Goal: Transaction & Acquisition: Purchase product/service

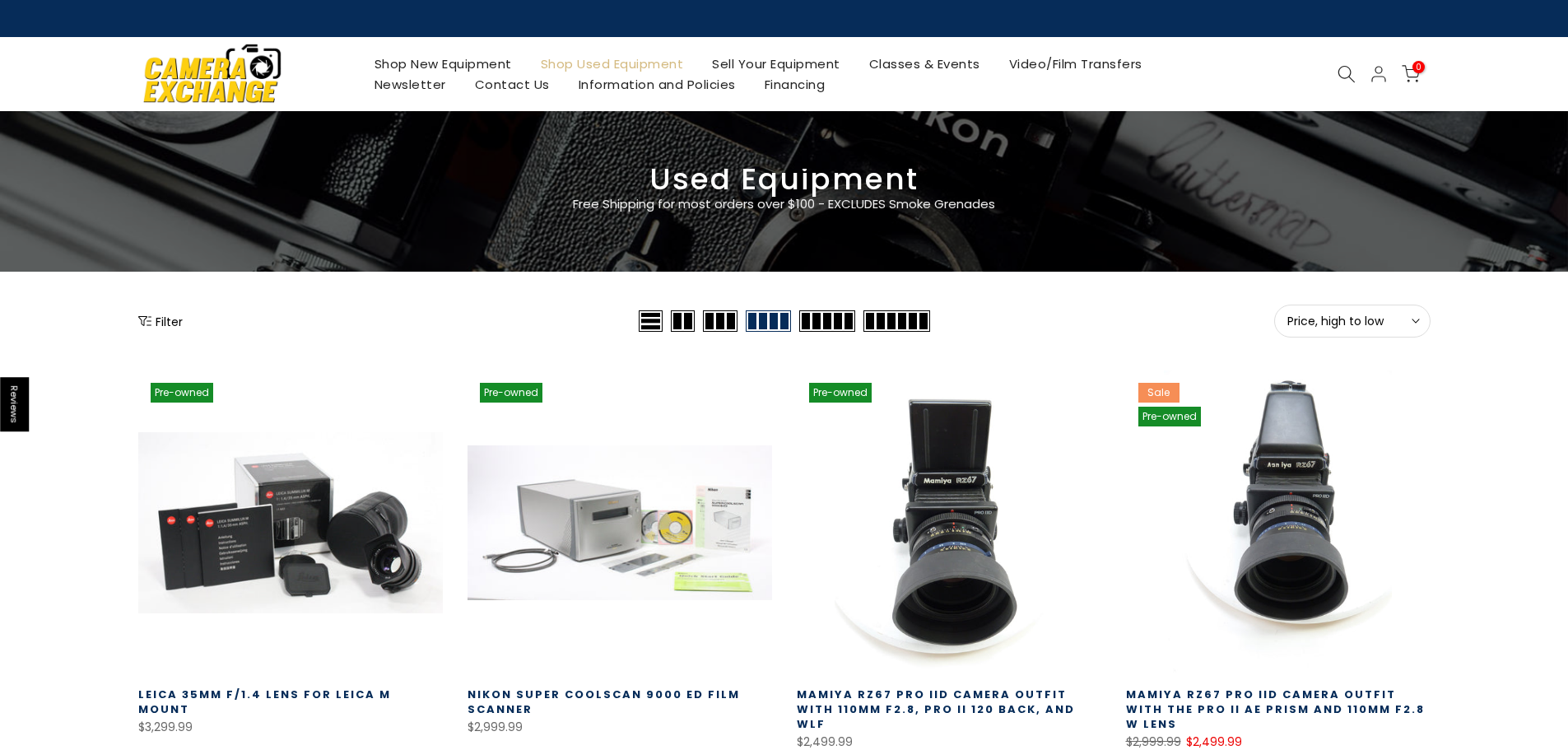
click at [172, 323] on button "Filter" at bounding box center [160, 321] width 45 height 17
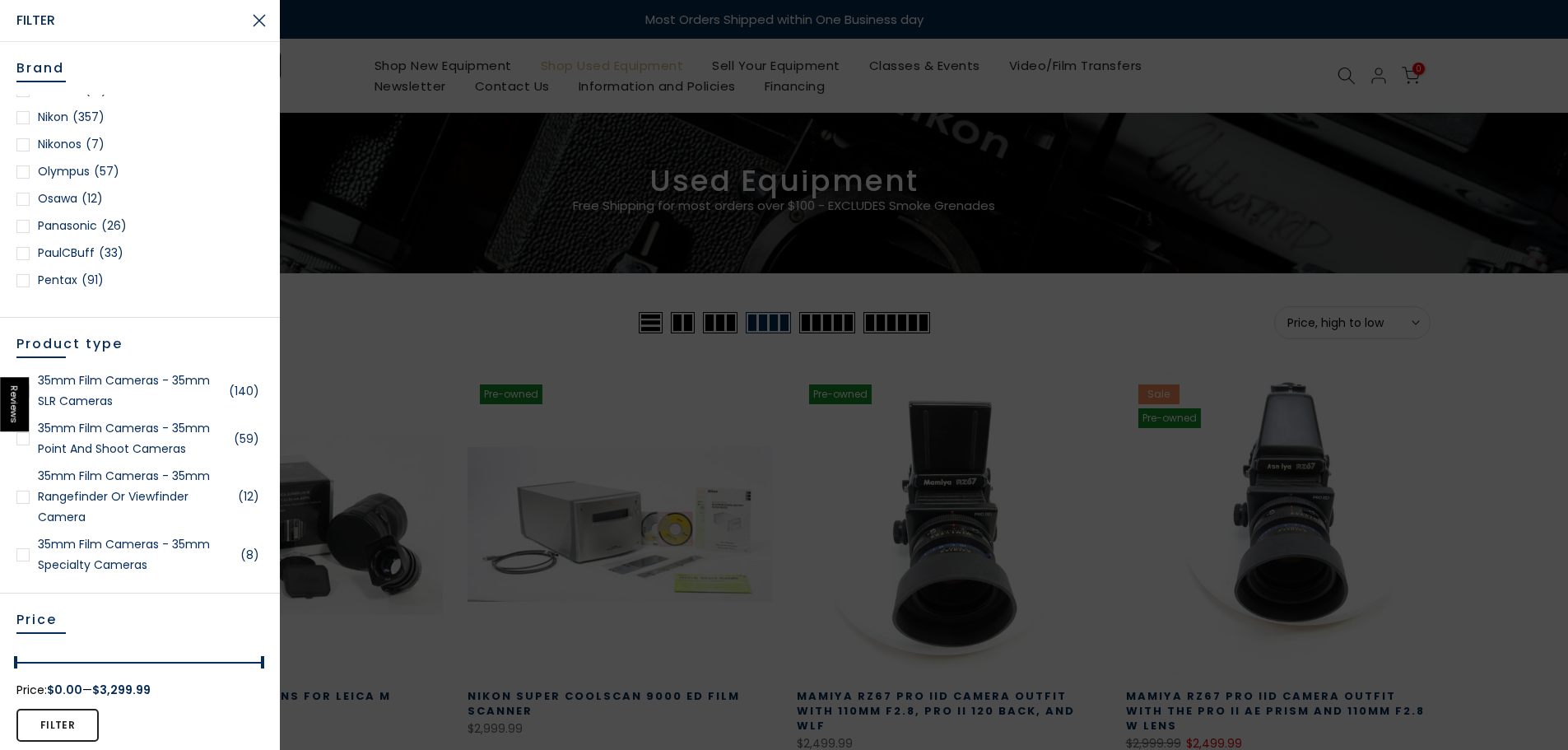
scroll to position [1399, 0]
click at [24, 200] on div at bounding box center [23, 200] width 13 height 13
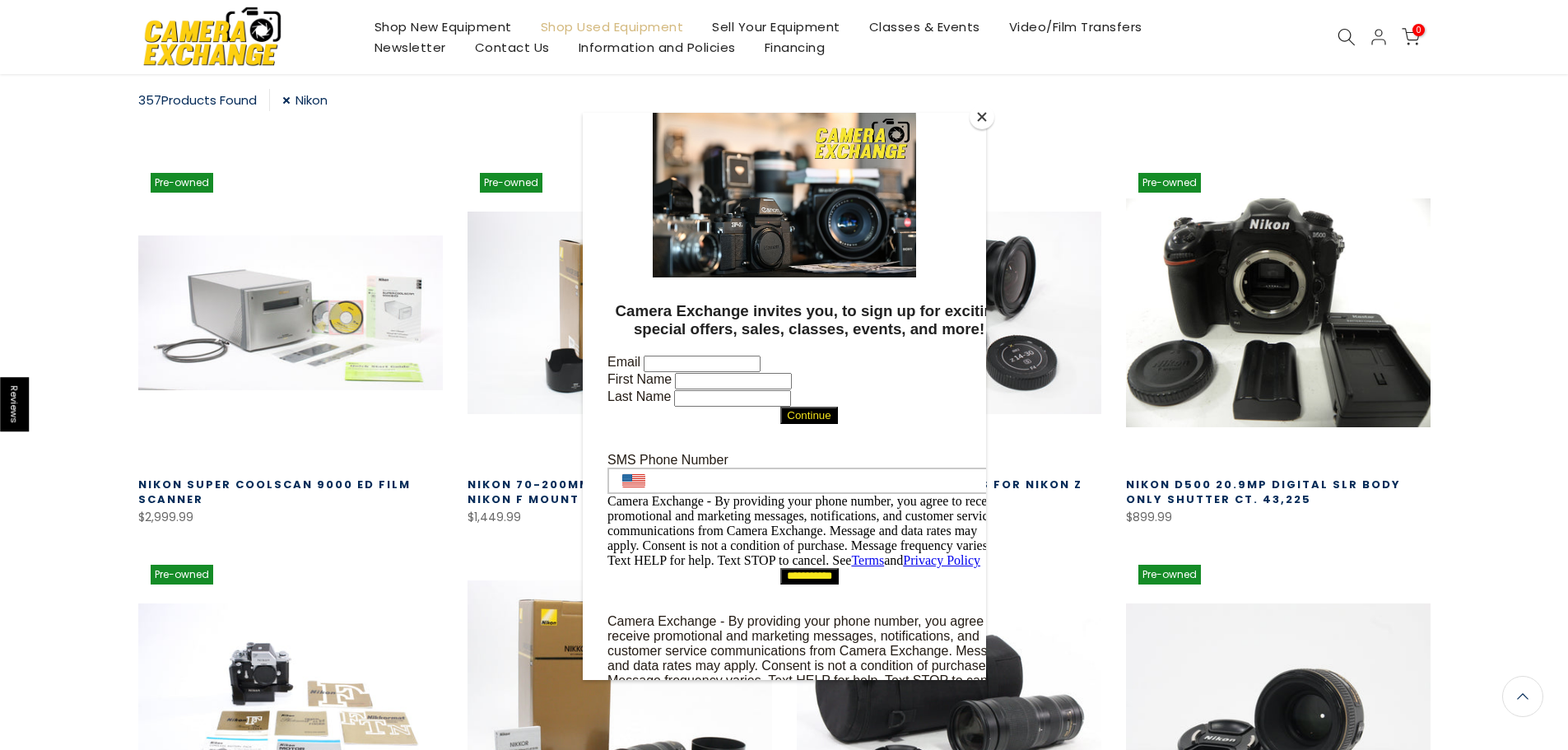
scroll to position [288, 0]
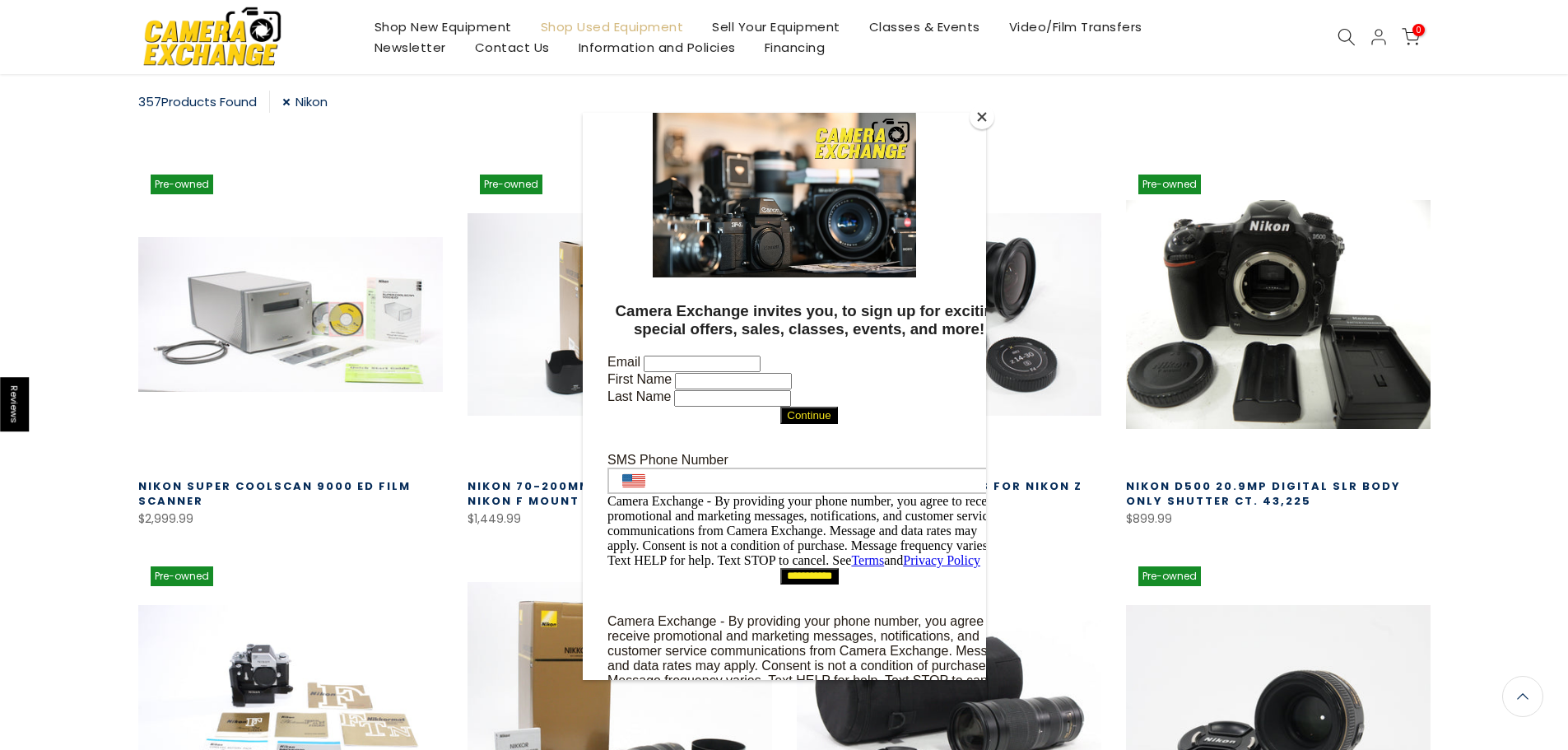
click at [979, 115] on button "Close" at bounding box center [982, 117] width 24 height 24
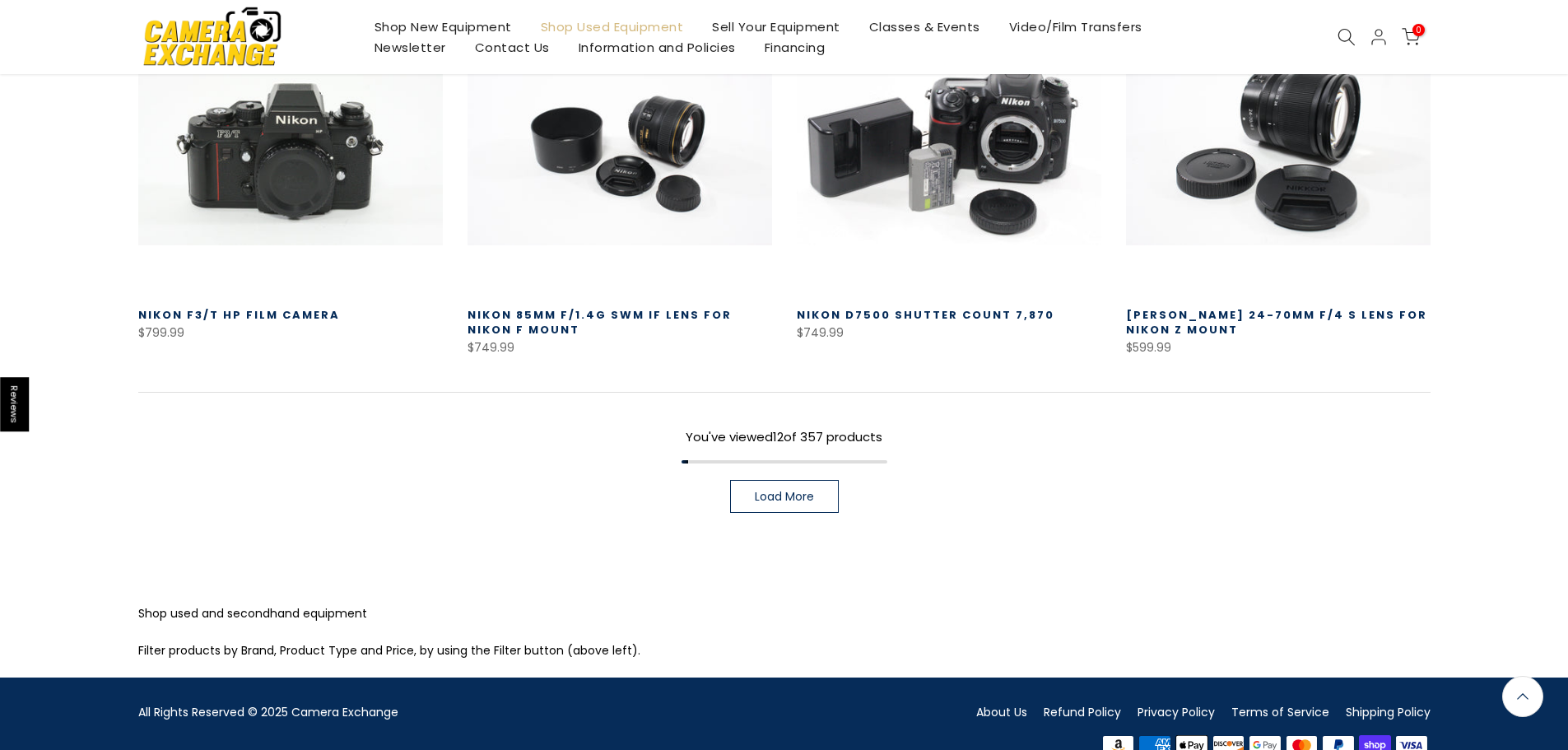
scroll to position [1277, 0]
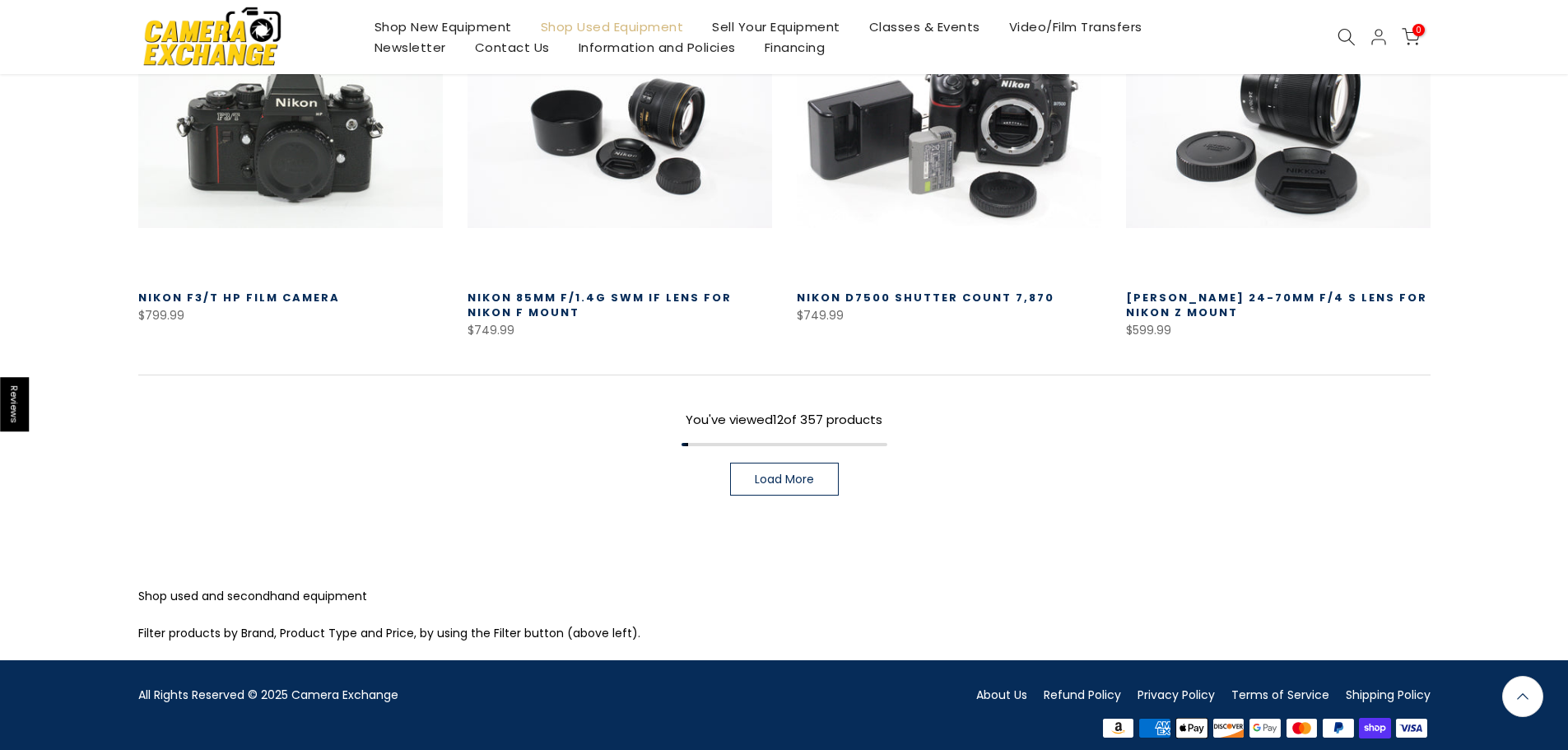
click at [797, 474] on span "Load More" at bounding box center [784, 479] width 60 height 11
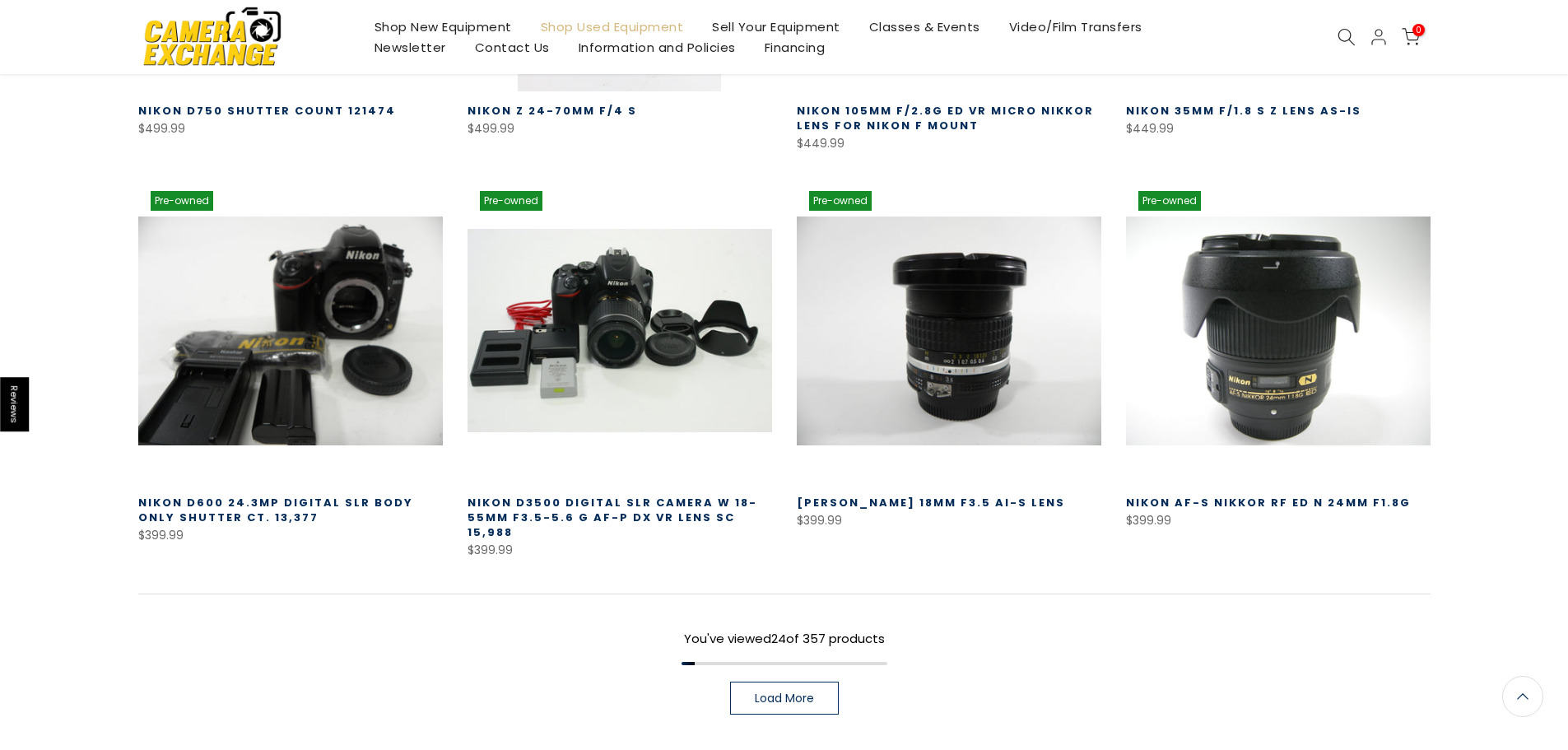
scroll to position [2265, 0]
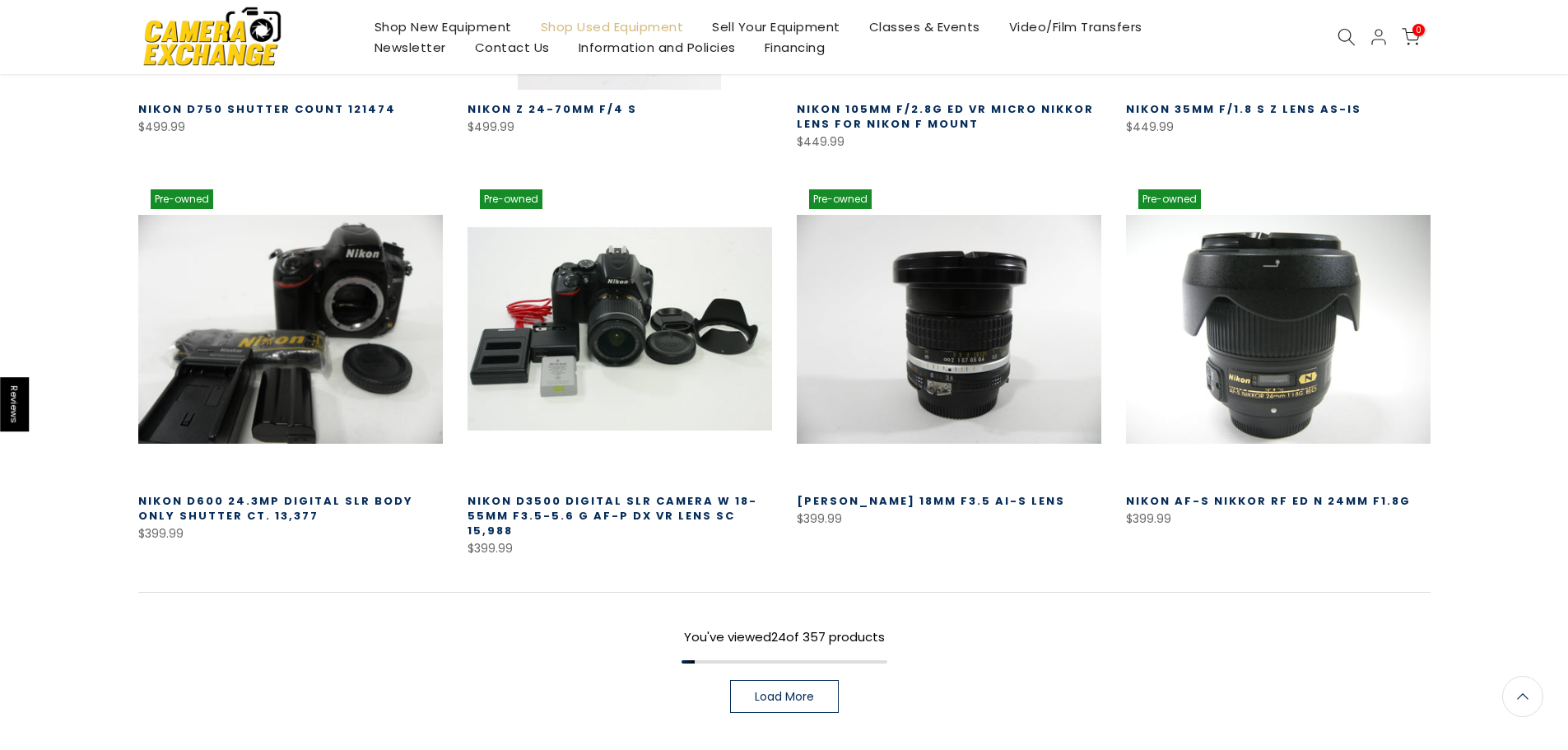
click at [795, 691] on span "Load More" at bounding box center [784, 697] width 60 height 11
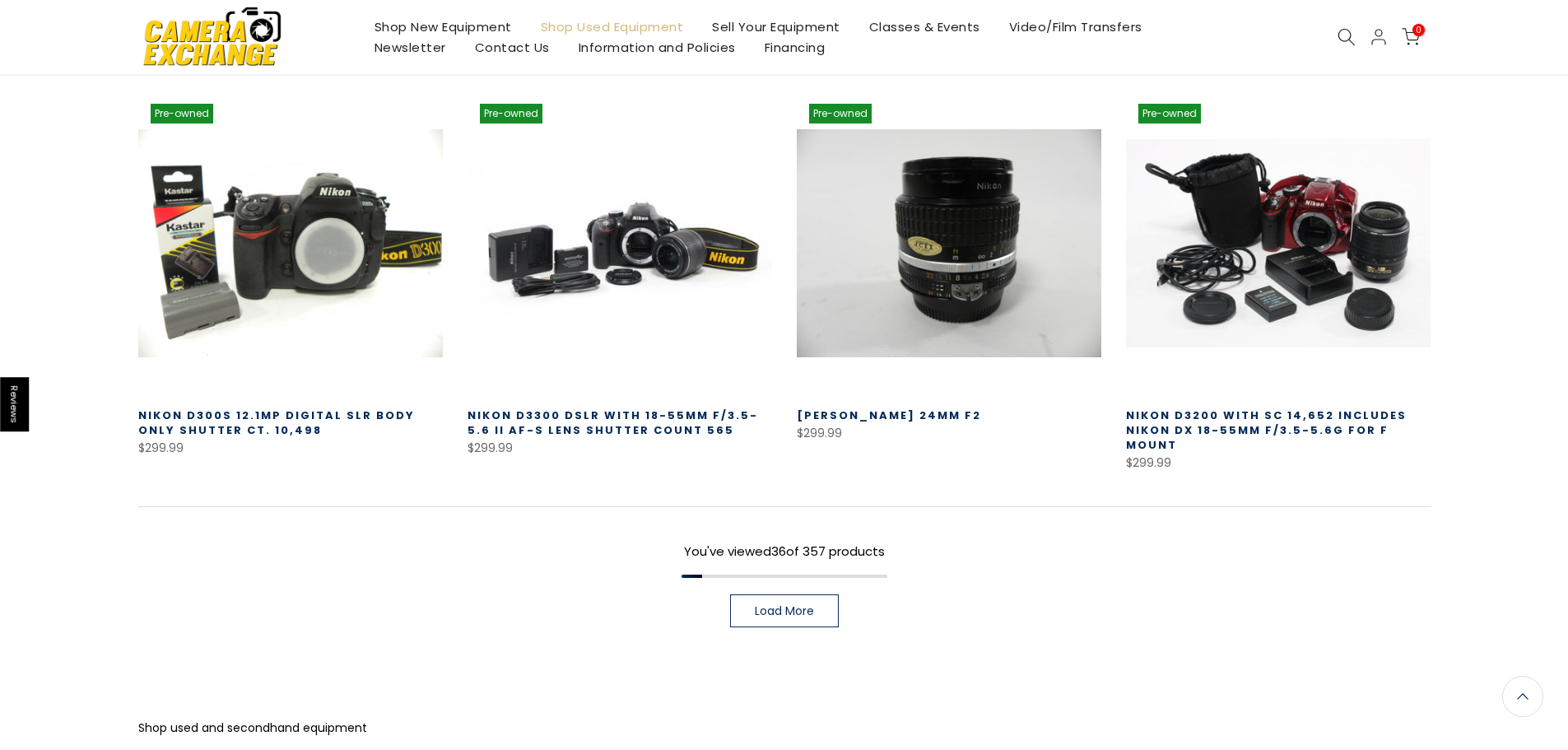
scroll to position [3582, 0]
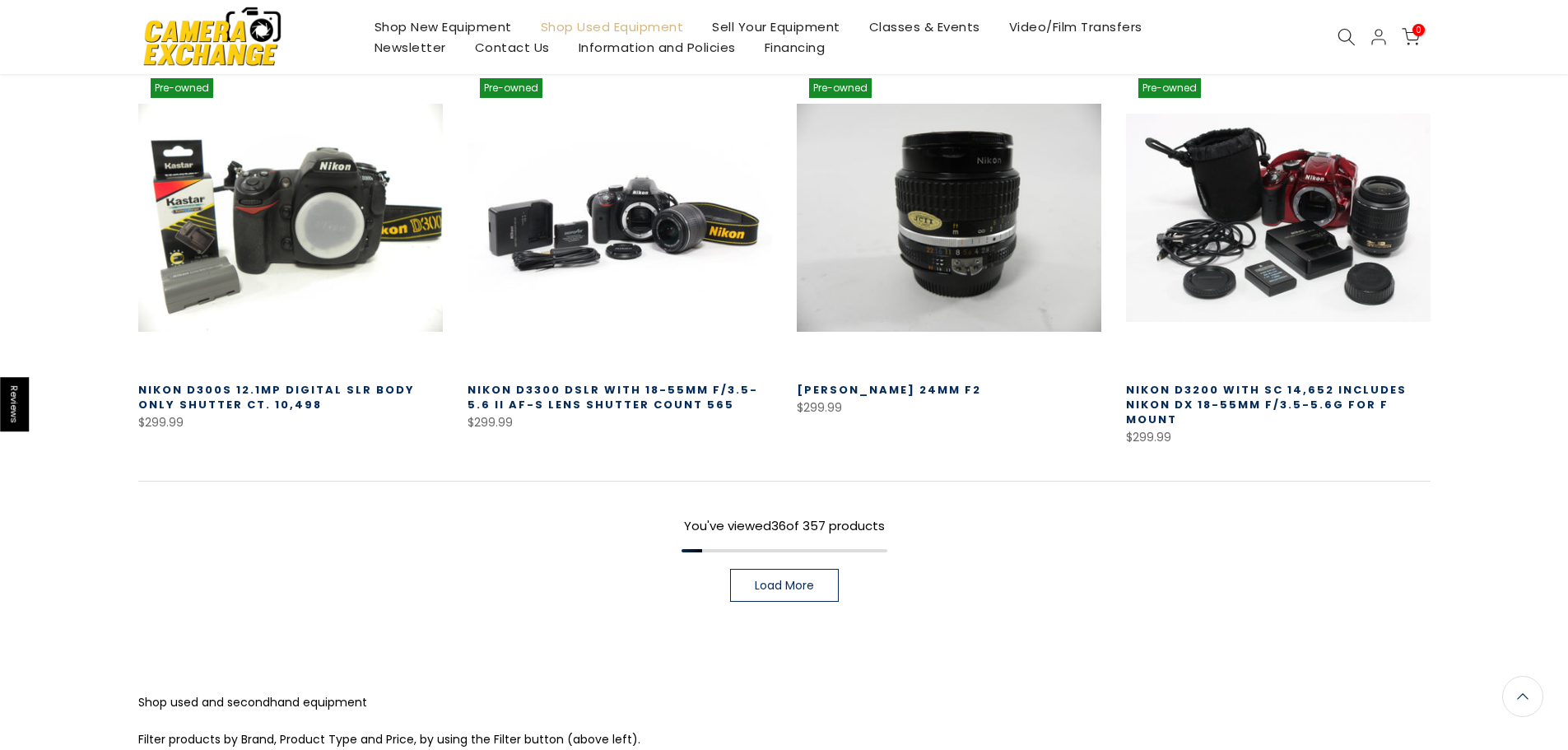
click at [803, 579] on span "Load More" at bounding box center [784, 585] width 60 height 11
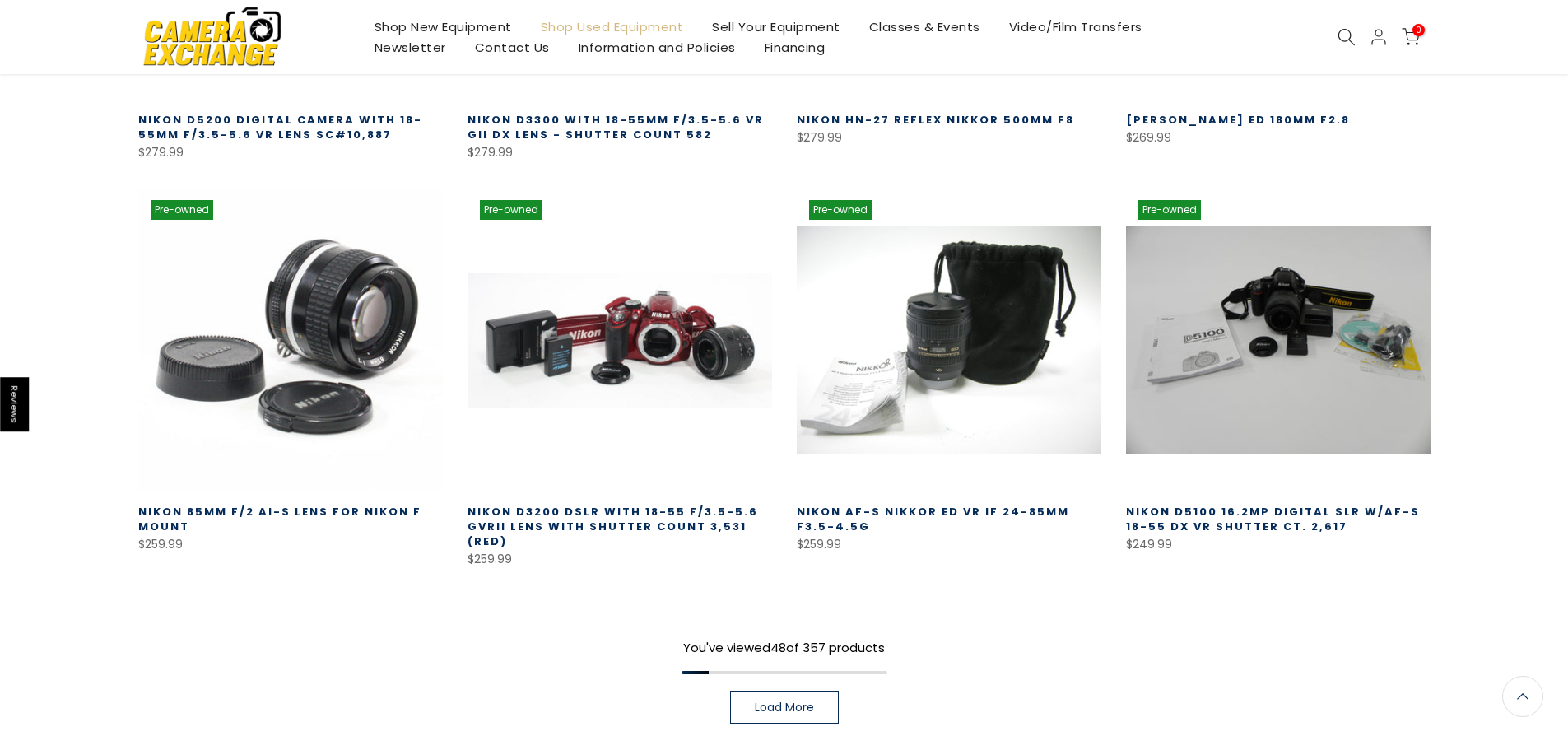
scroll to position [4653, 0]
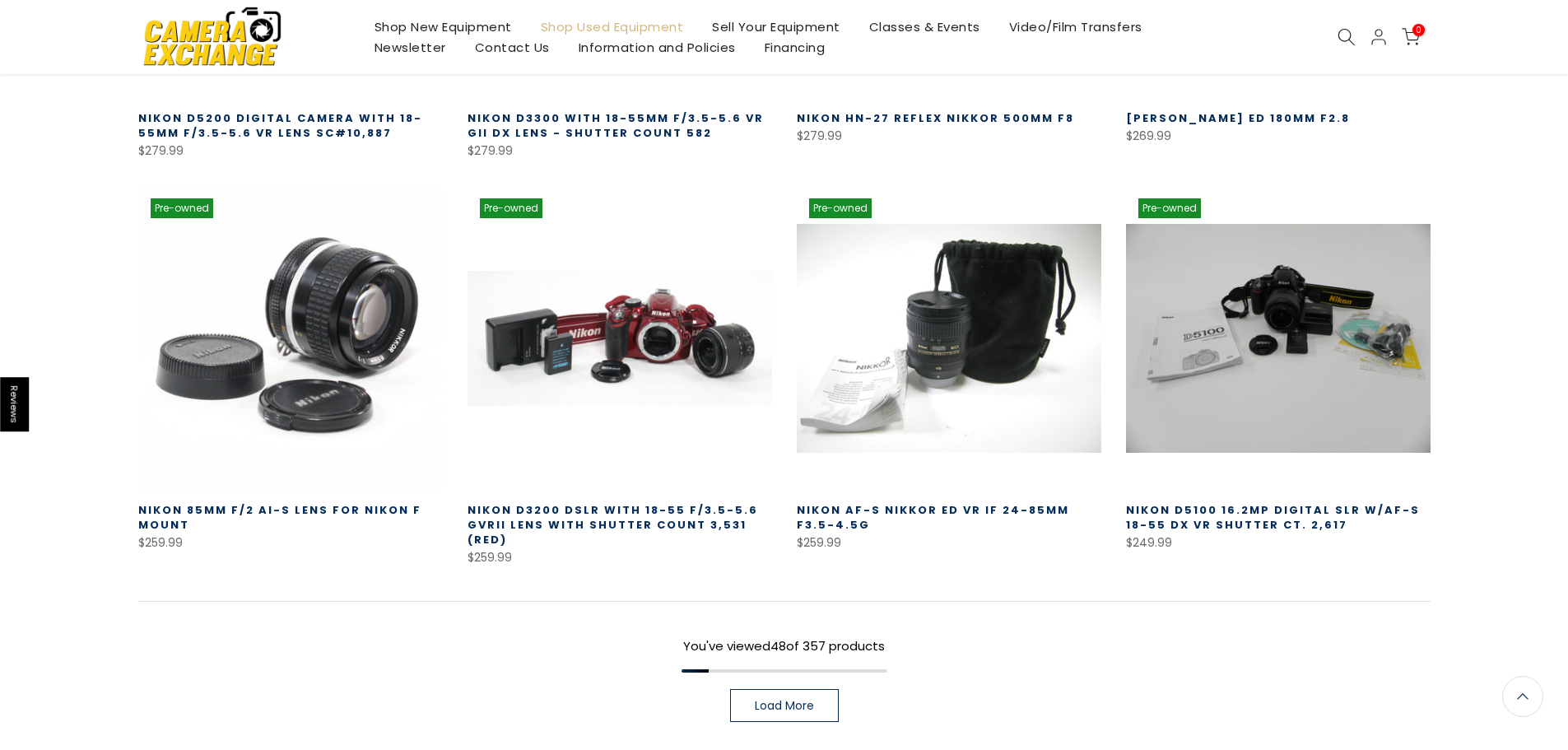
click at [803, 700] on span "Load More" at bounding box center [784, 705] width 60 height 11
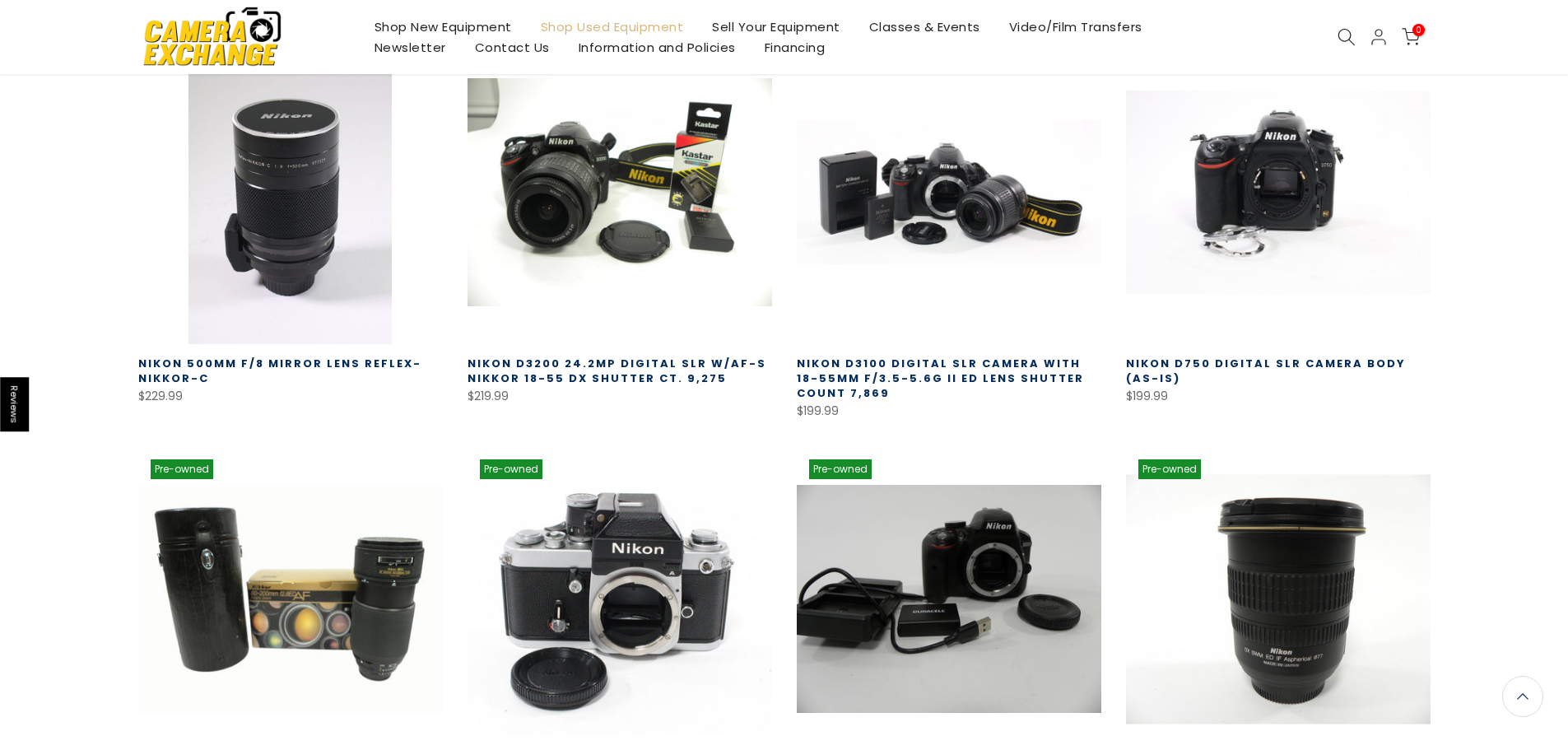
scroll to position [5888, 0]
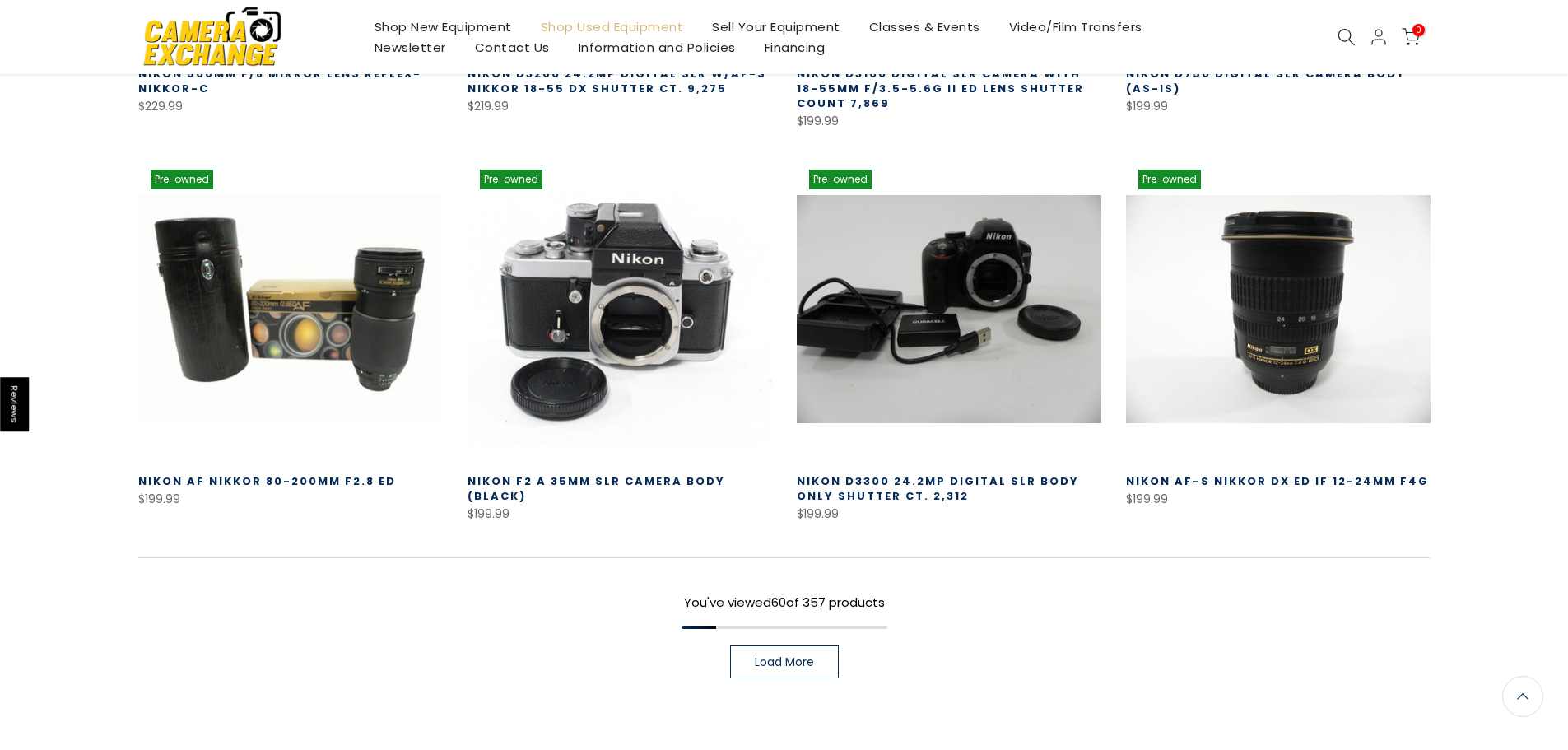
click at [795, 656] on span "Load More" at bounding box center [784, 661] width 60 height 11
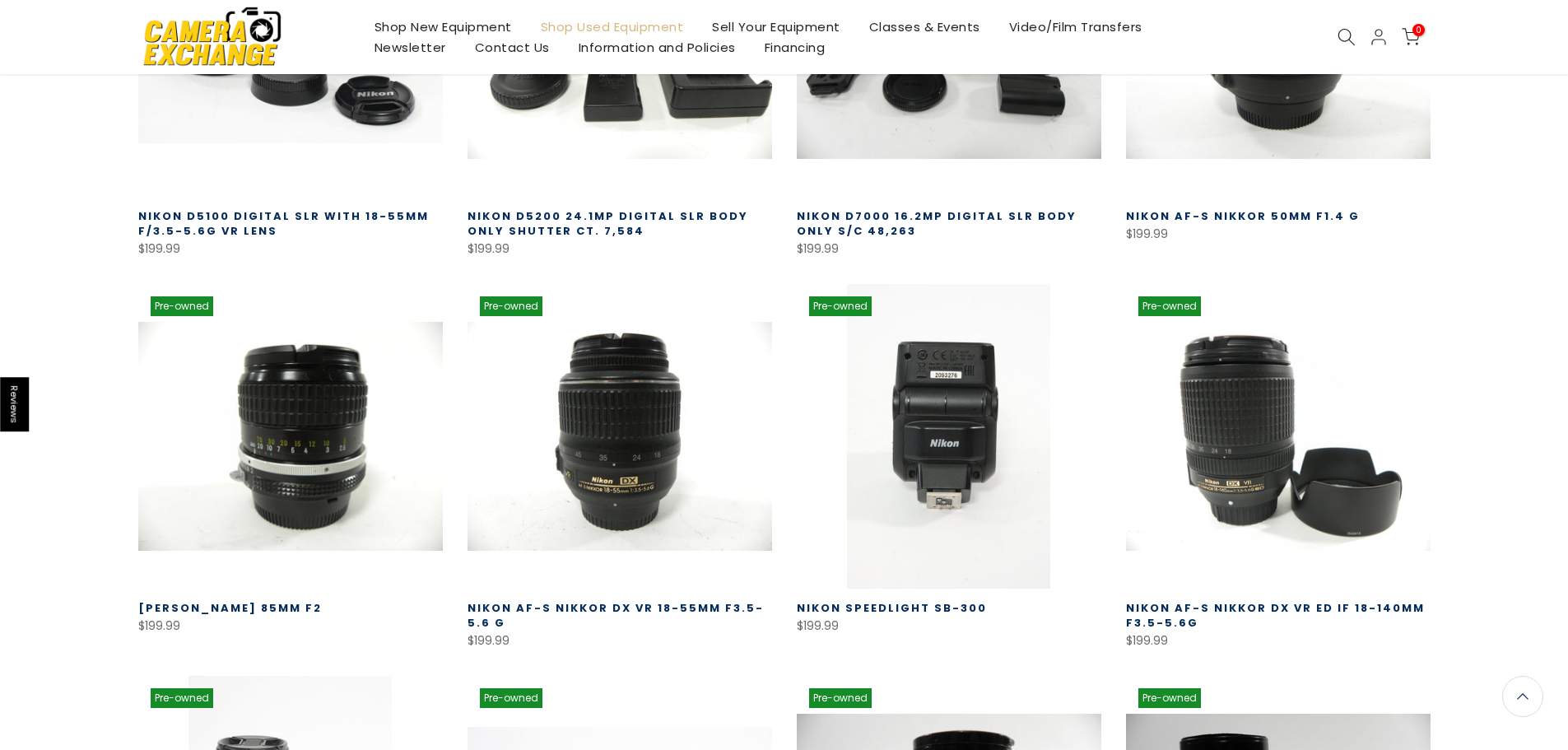
scroll to position [6547, 0]
